Goal: Task Accomplishment & Management: Manage account settings

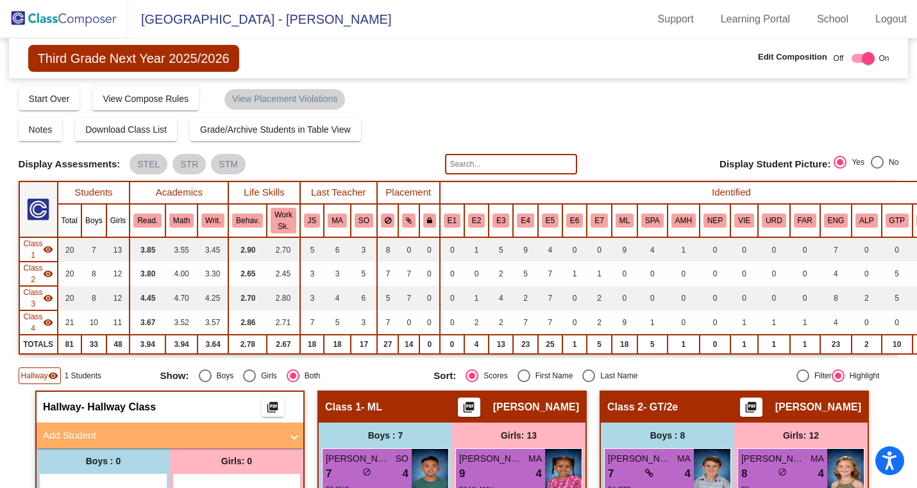
scroll to position [0, 8]
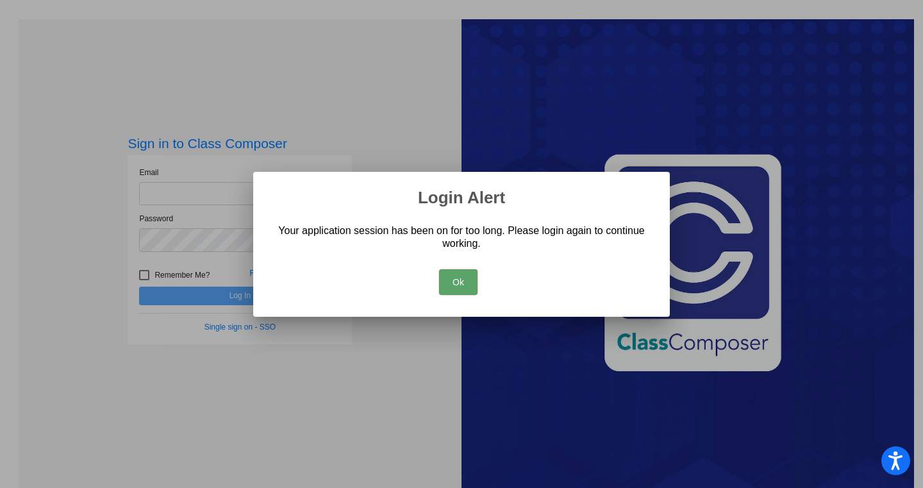
click at [457, 278] on button "Ok" at bounding box center [458, 282] width 38 height 26
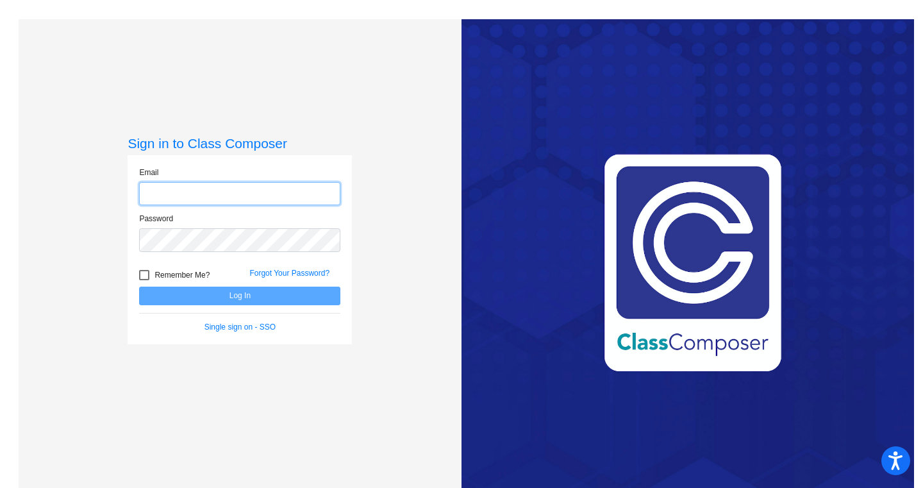
click at [187, 188] on input "email" at bounding box center [239, 194] width 201 height 24
type input "[EMAIL_ADDRESS][DOMAIN_NAME]"
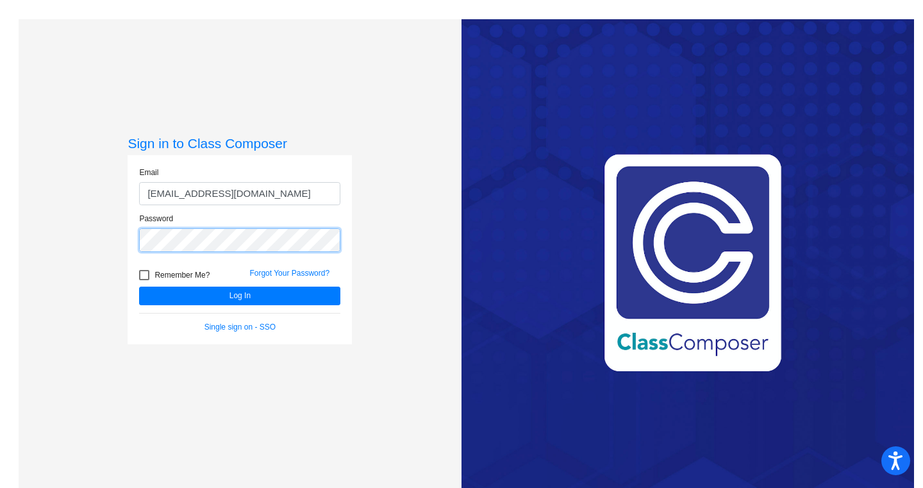
click at [139, 287] on button "Log In" at bounding box center [239, 296] width 201 height 19
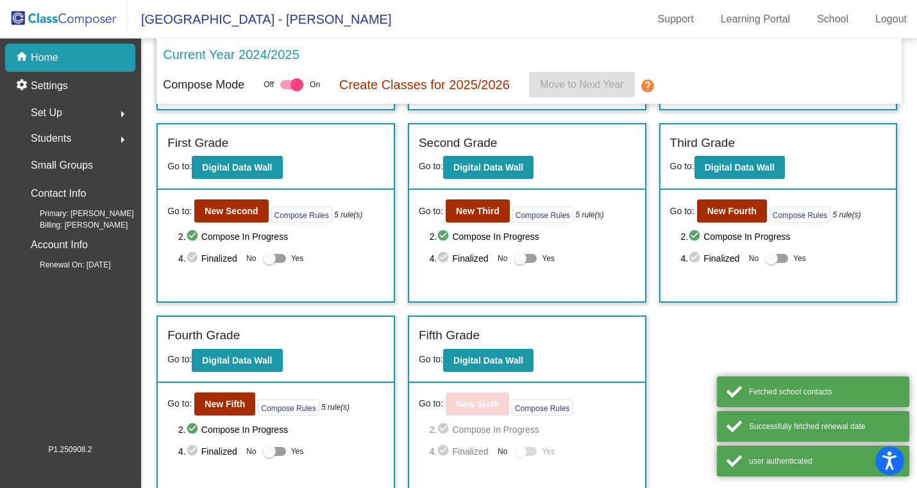
scroll to position [189, 0]
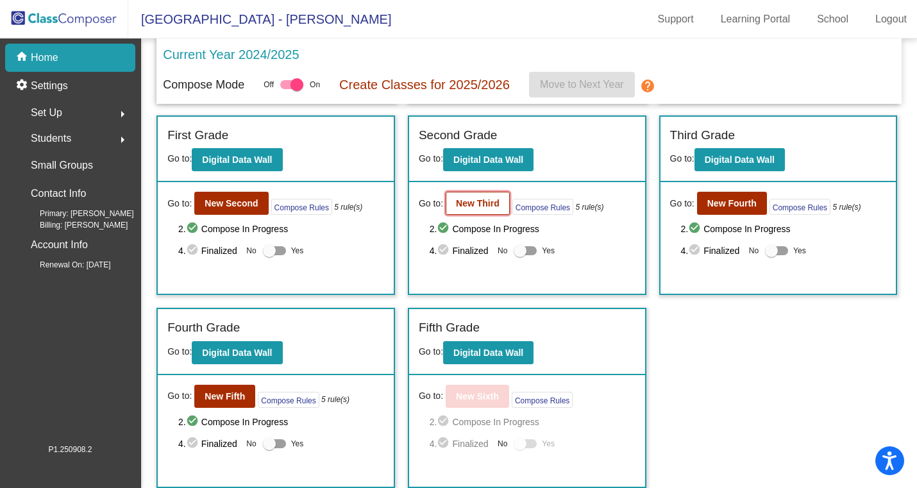
click at [478, 198] on b "New Third" at bounding box center [478, 203] width 44 height 10
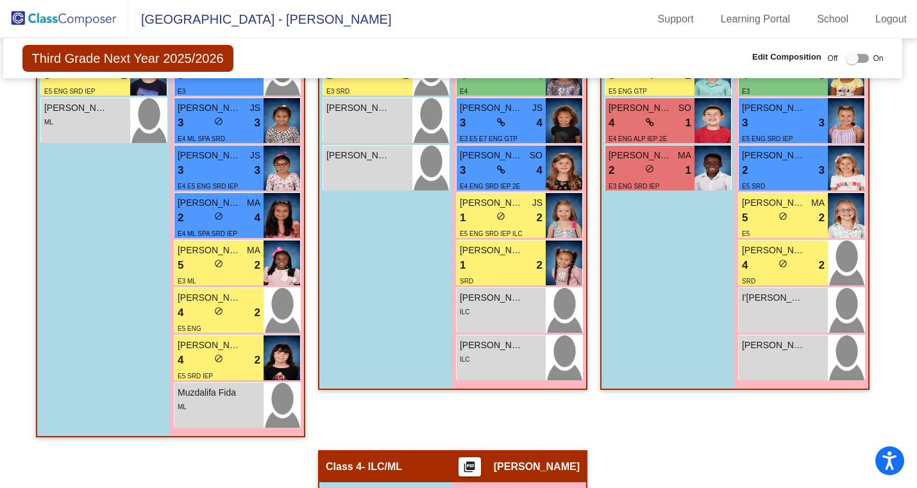
scroll to position [651, 6]
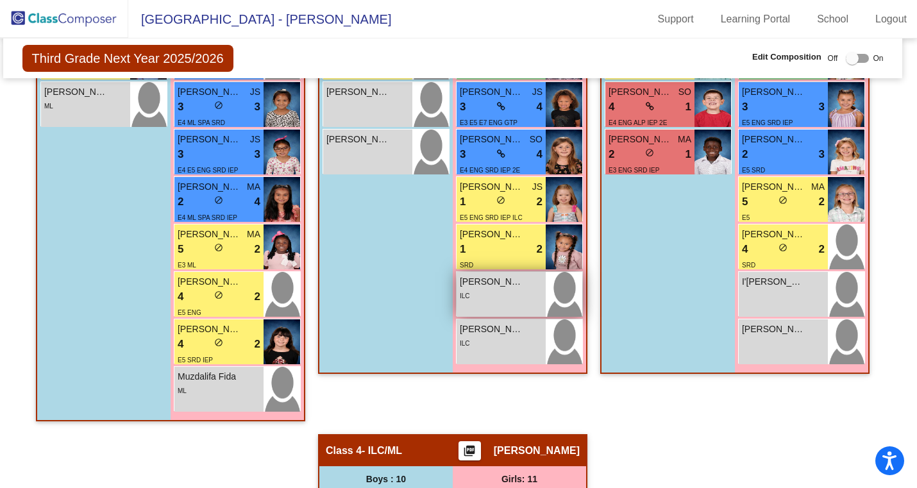
click at [508, 290] on div "ILC" at bounding box center [501, 294] width 83 height 13
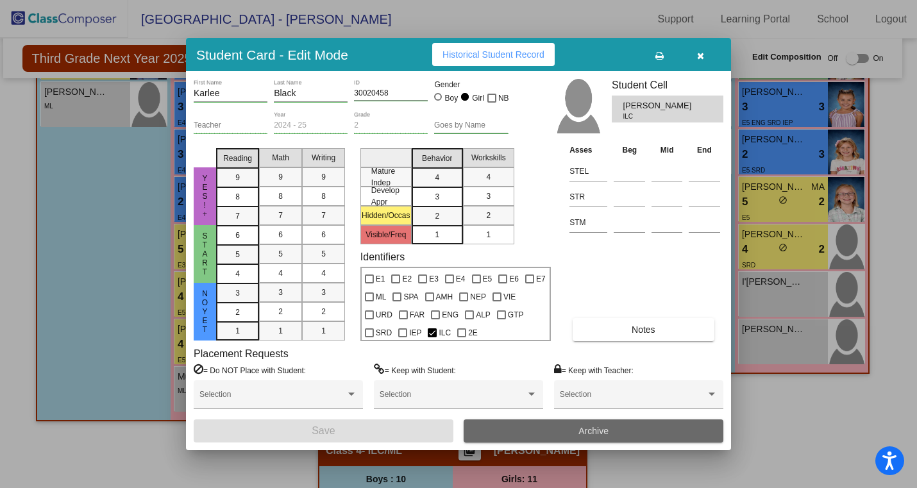
click at [555, 422] on button "Archive" at bounding box center [594, 430] width 260 height 23
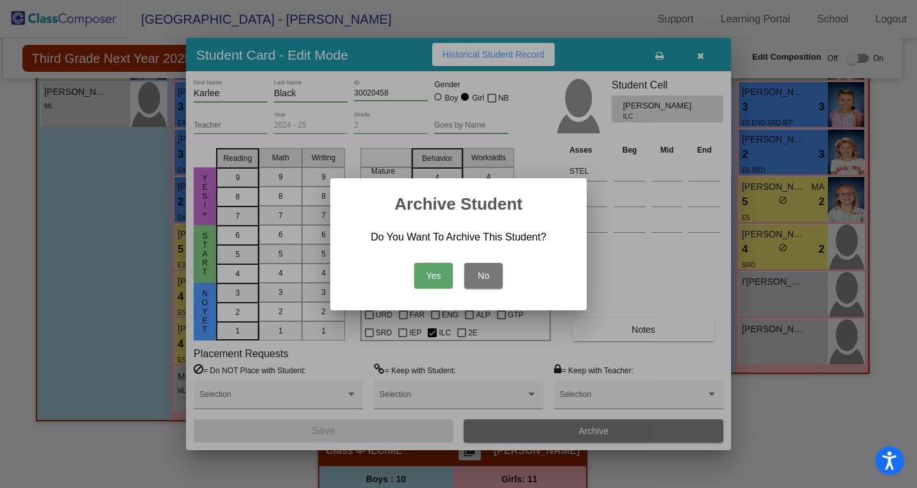
click at [422, 265] on button "Yes" at bounding box center [433, 276] width 38 height 26
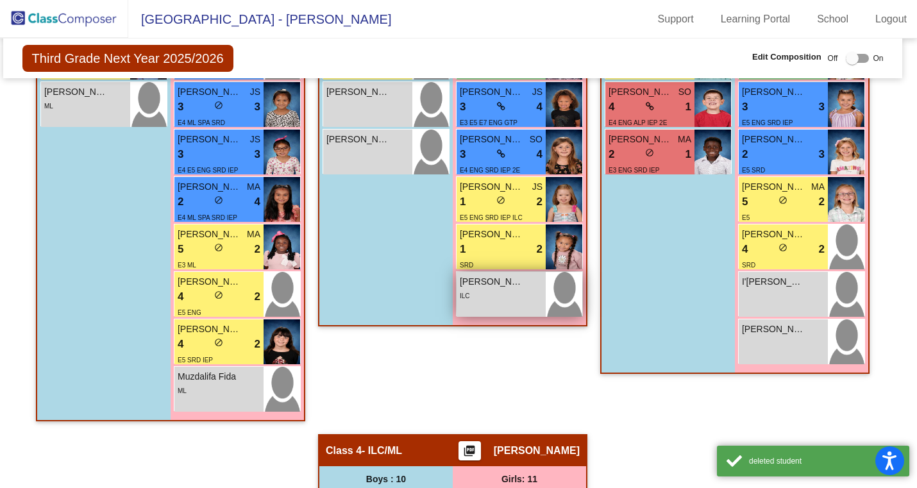
click at [489, 292] on div "ILC" at bounding box center [501, 294] width 83 height 13
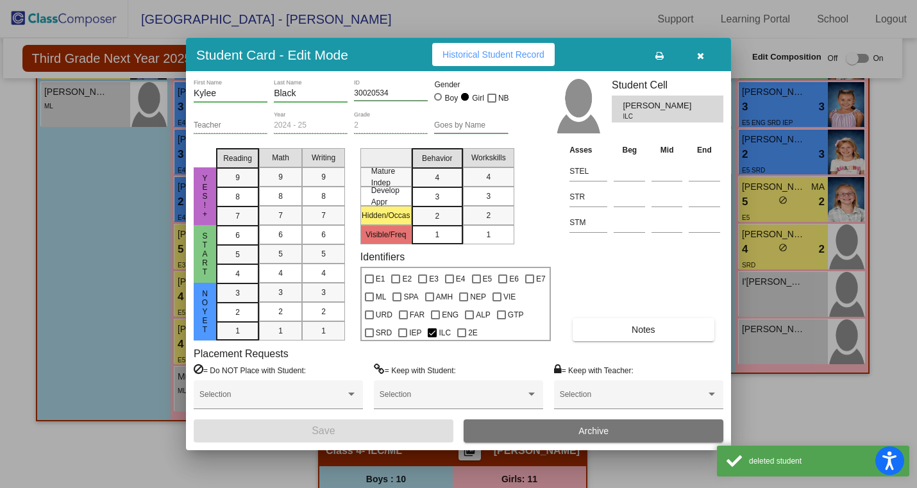
click at [547, 424] on button "Archive" at bounding box center [594, 430] width 260 height 23
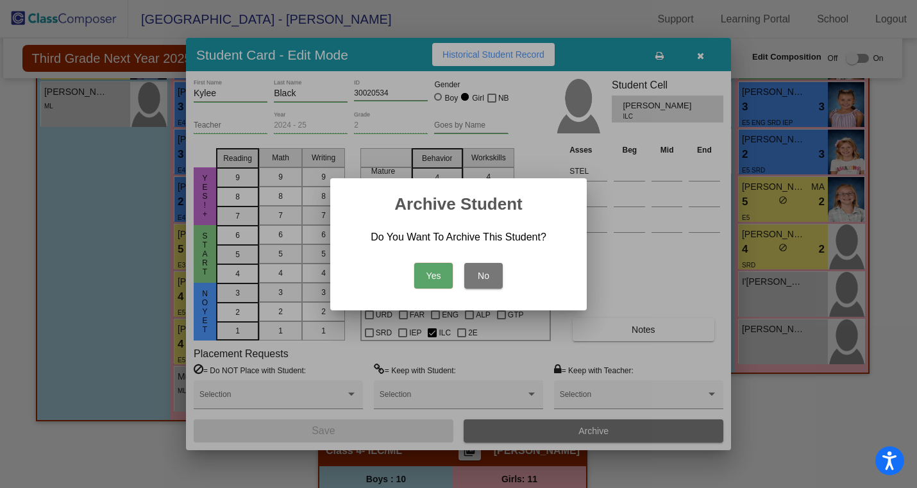
click at [435, 270] on button "Yes" at bounding box center [433, 276] width 38 height 26
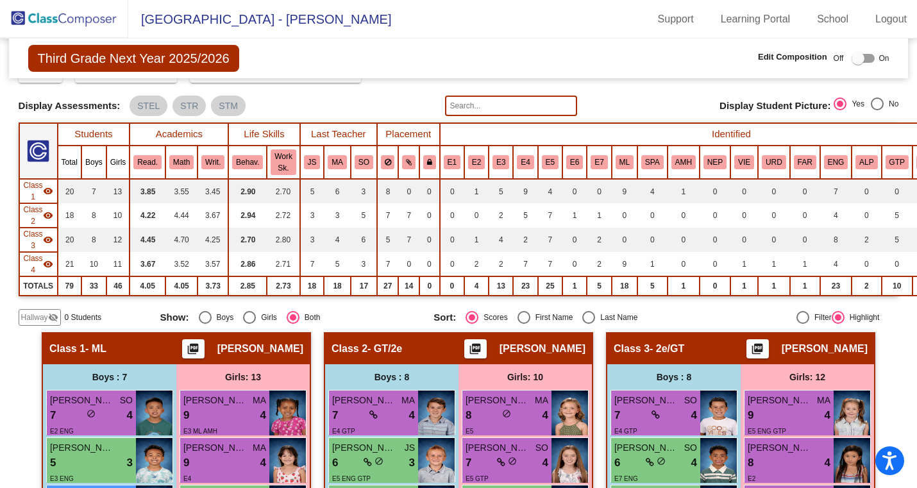
scroll to position [0, 0]
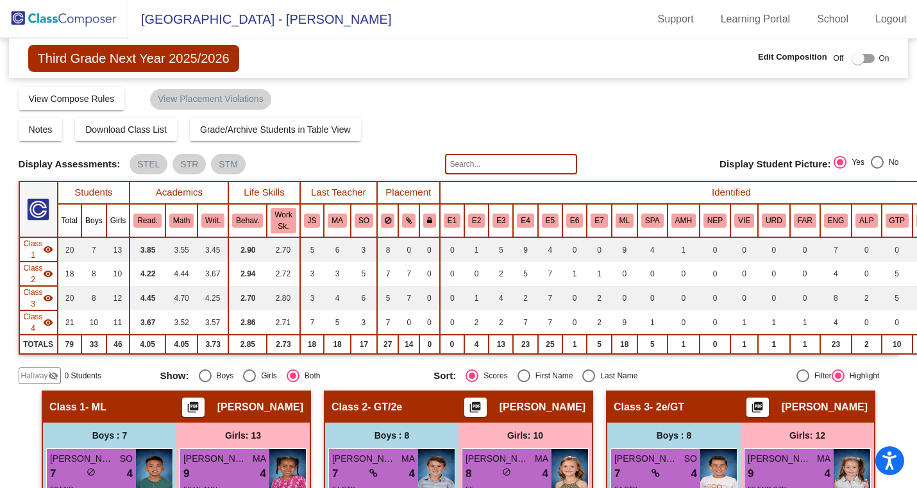
click at [49, 17] on img at bounding box center [64, 19] width 128 height 38
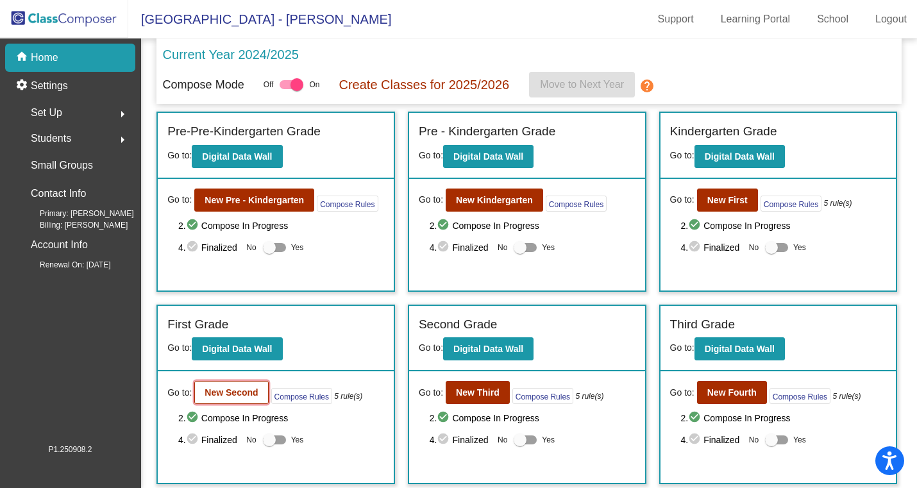
click at [249, 397] on b "New Second" at bounding box center [231, 392] width 53 height 10
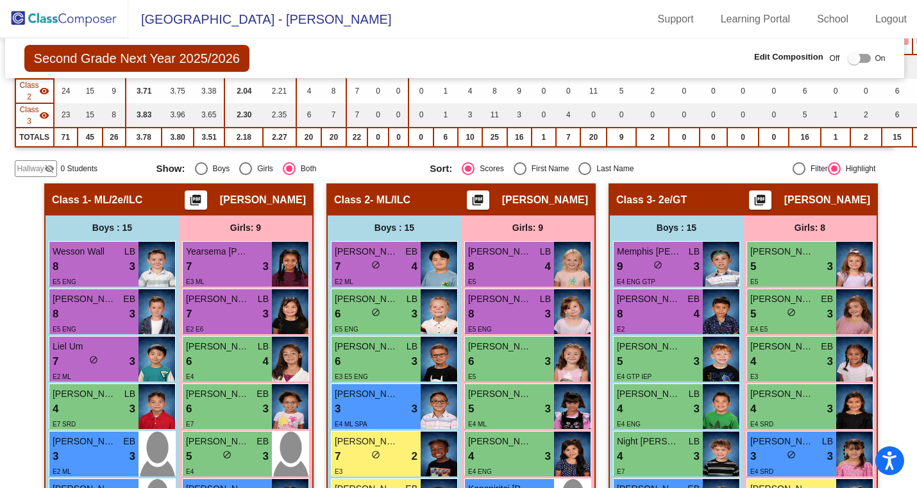
scroll to position [228, 4]
